Goal: Find specific page/section: Find specific page/section

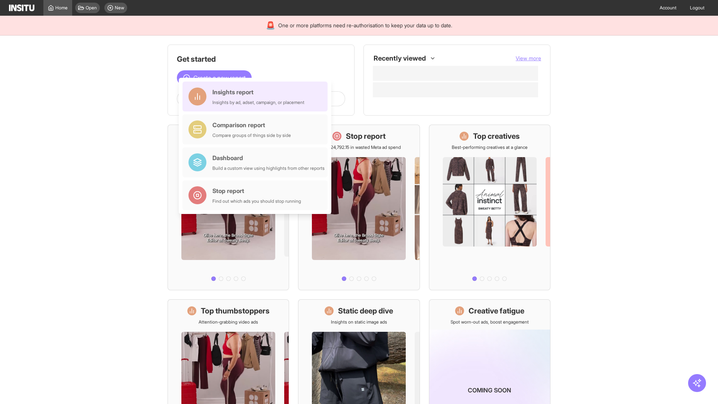
click at [257, 97] on div "Insights report Insights by ad, adset, campaign, or placement" at bounding box center [258, 97] width 92 height 18
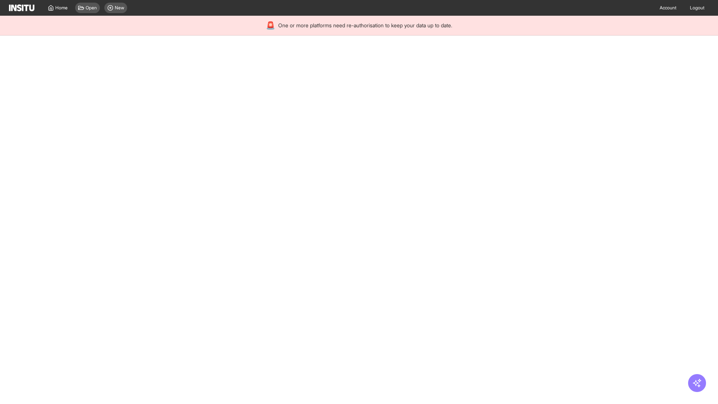
select select "**"
